Goal: Task Accomplishment & Management: Use online tool/utility

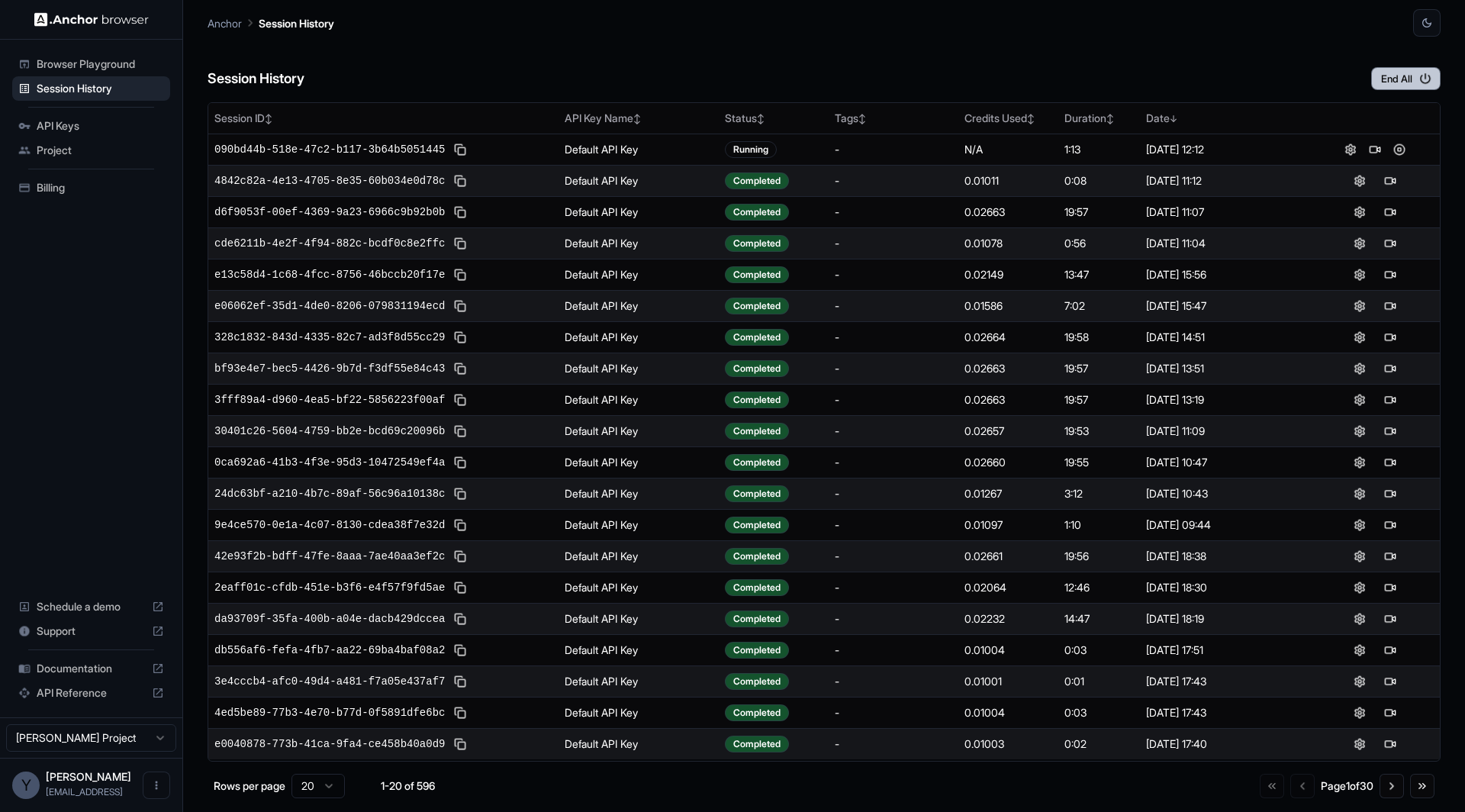
click at [1414, 81] on button "End All" at bounding box center [1406, 79] width 70 height 23
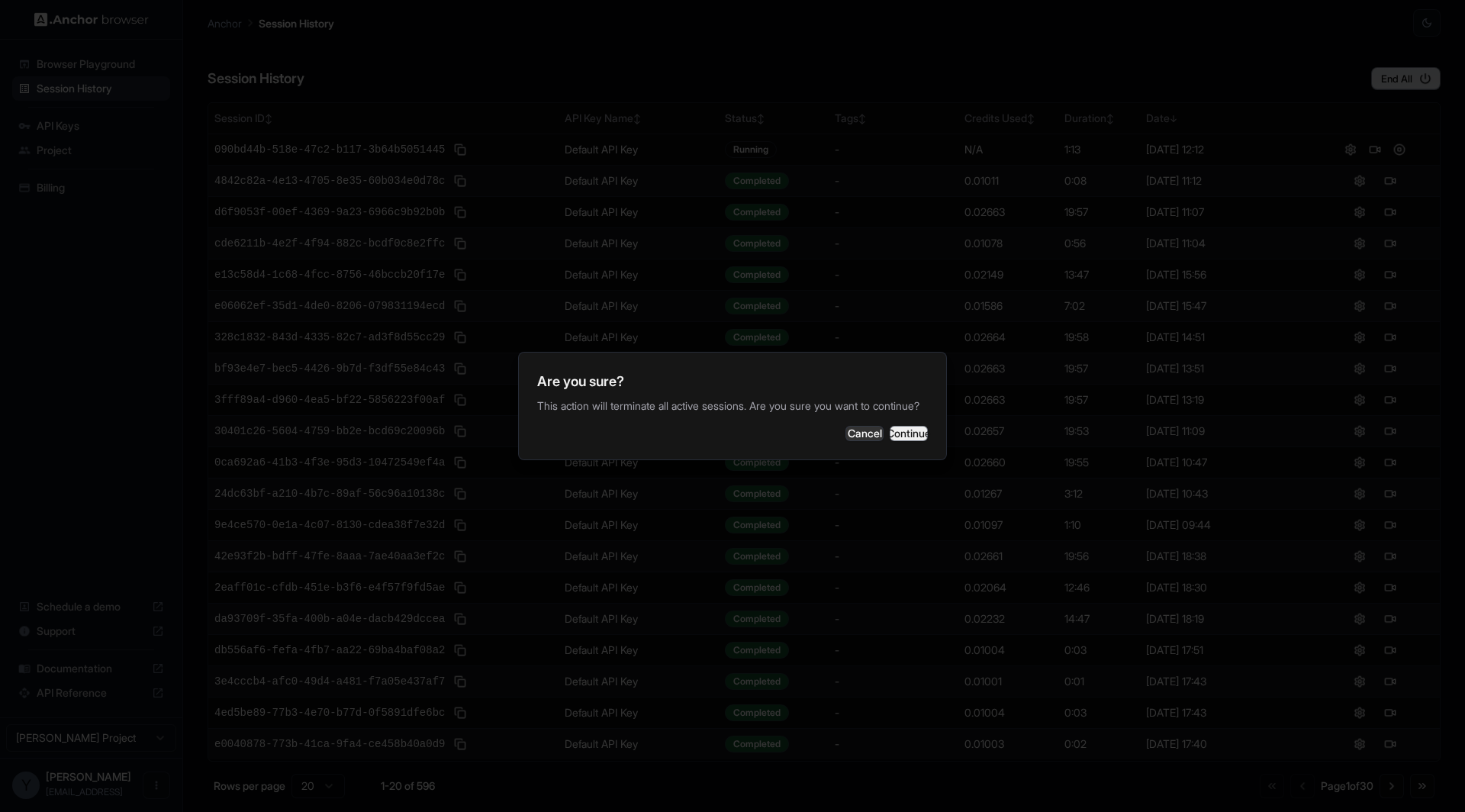
click at [901, 441] on button "Continue" at bounding box center [908, 434] width 38 height 16
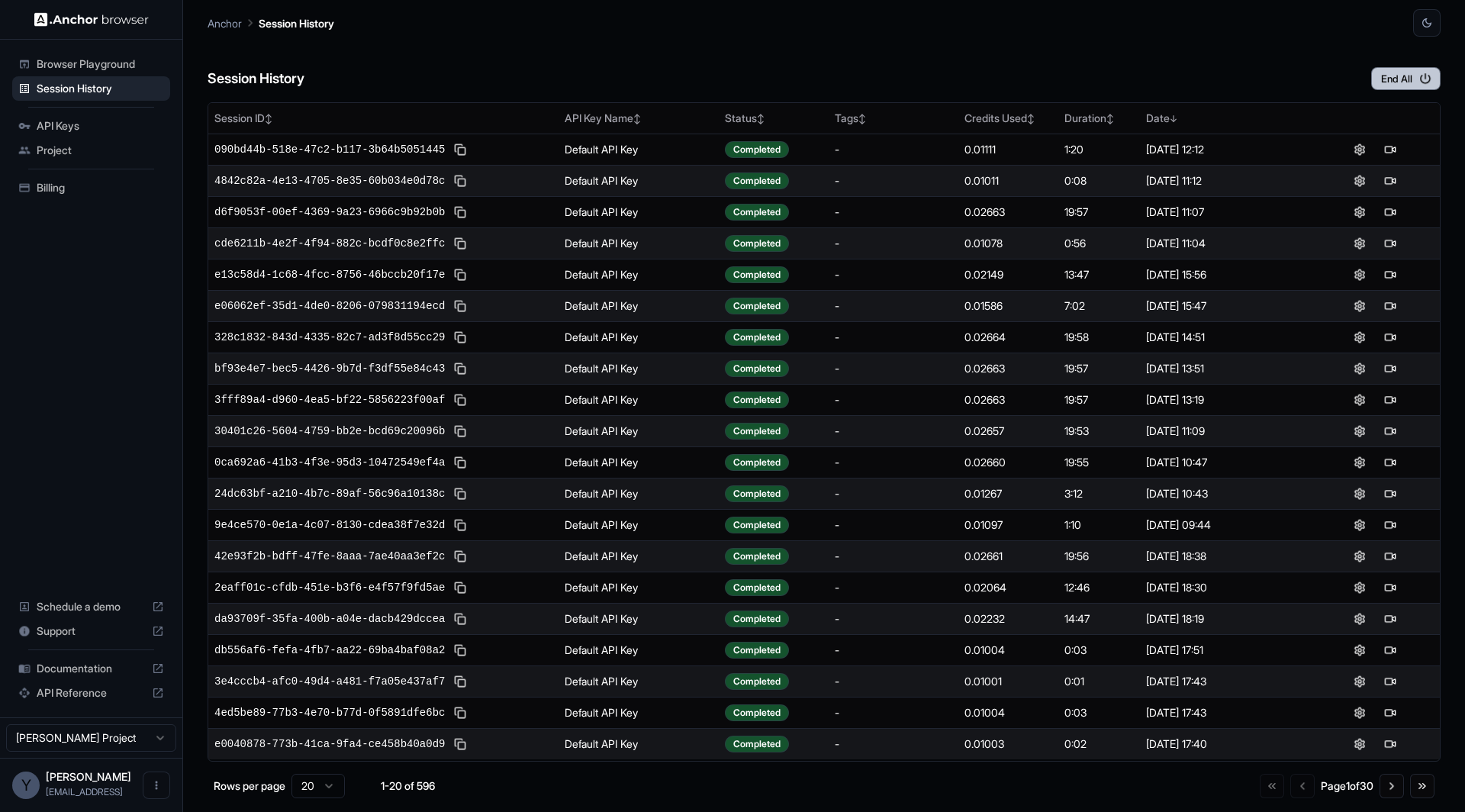
click at [1400, 77] on button "End All" at bounding box center [1406, 79] width 70 height 23
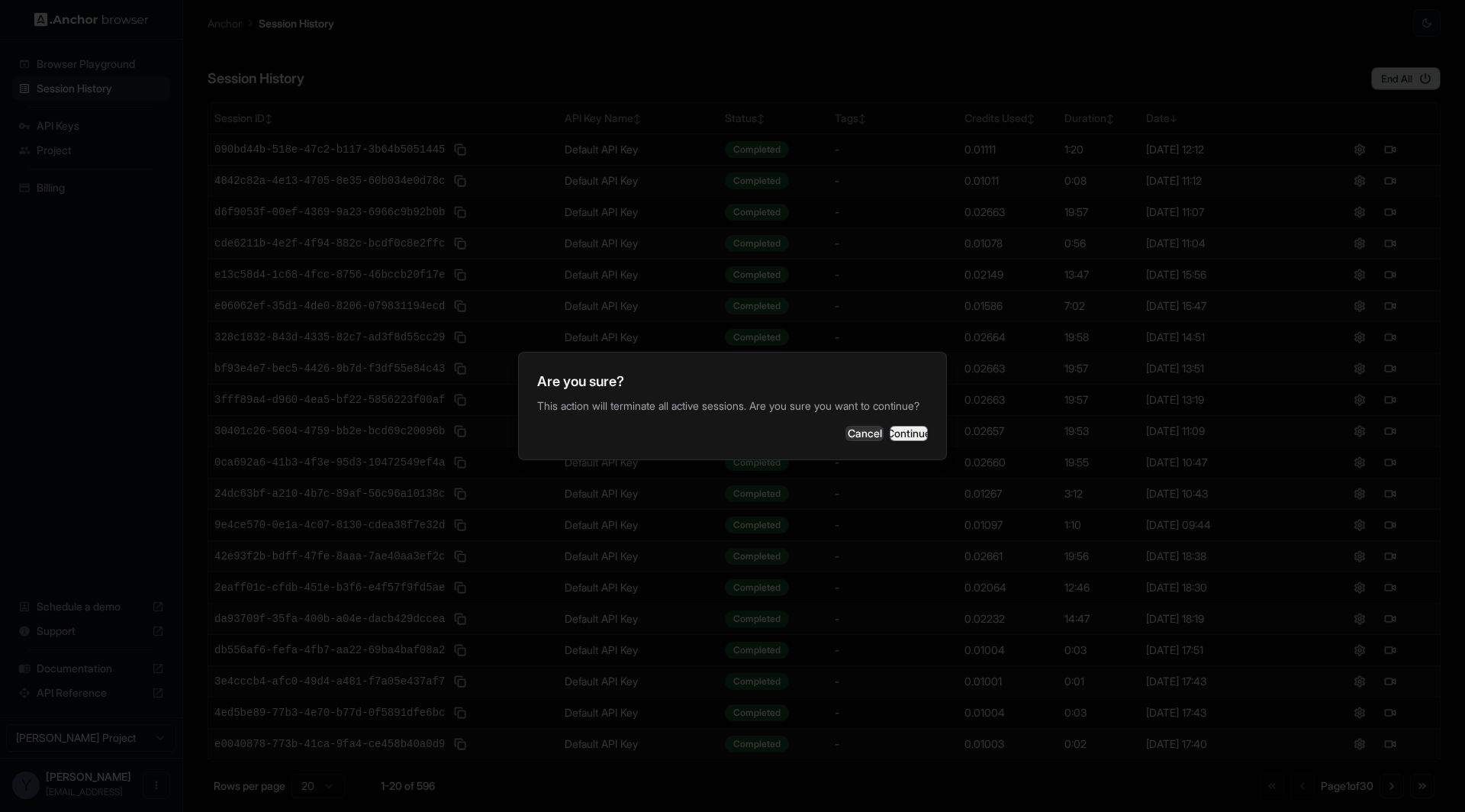
click at [901, 439] on button "Continue" at bounding box center [908, 434] width 38 height 16
